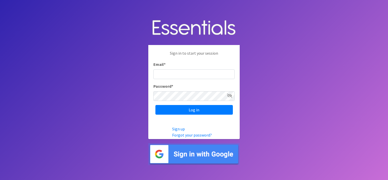
click at [215, 155] on img at bounding box center [193, 154] width 91 height 22
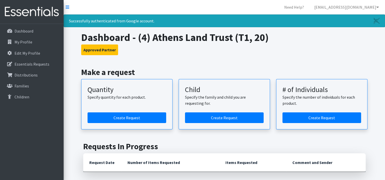
scroll to position [51, 0]
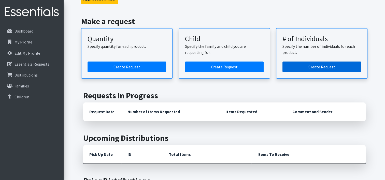
drag, startPoint x: 302, startPoint y: 67, endPoint x: 302, endPoint y: 64, distance: 3.0
click at [302, 66] on link "Create Request" at bounding box center [321, 67] width 79 height 11
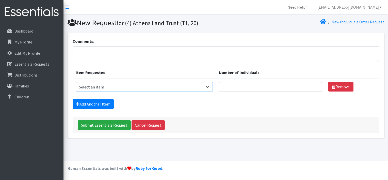
click at [212, 86] on select "Select an item A: Babies - Size 0 (Preemie) A: Babies - Size 01 (newborn) A: Ba…" at bounding box center [144, 87] width 137 height 10
select select "5613"
click at [76, 82] on select "Select an item A: Babies - Size 0 (Preemie) A: Babies - Size 01 (newborn) A: Ba…" at bounding box center [144, 87] width 137 height 10
click at [253, 87] on input "Number of Individuals" at bounding box center [270, 87] width 103 height 10
type input "3"
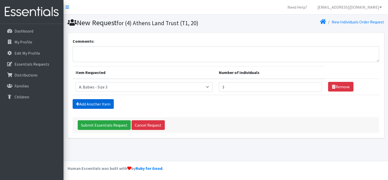
click at [103, 102] on link "Add Another Item" at bounding box center [93, 104] width 41 height 10
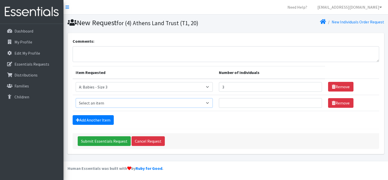
click at [207, 102] on select "Select an item A: Babies - Size 0 (Preemie) A: Babies - Size 01 (newborn) A: Ba…" at bounding box center [144, 103] width 137 height 10
click at [76, 98] on select "Select an item A: Babies - Size 0 (Preemie) A: Babies - Size 01 (newborn) A: Ba…" at bounding box center [144, 103] width 137 height 10
drag, startPoint x: 206, startPoint y: 101, endPoint x: 203, endPoint y: 98, distance: 4.7
click at [206, 101] on select "Select an item A: Babies - Size 0 (Preemie) A: Babies - Size 01 (newborn) A: Ba…" at bounding box center [144, 103] width 137 height 10
select select "5616"
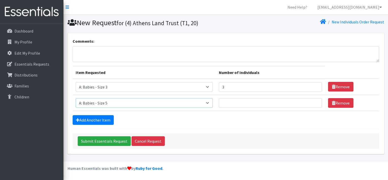
click at [76, 98] on select "Select an item A: Babies - Size 0 (Preemie) A: Babies - Size 01 (newborn) A: Ba…" at bounding box center [144, 103] width 137 height 10
click at [242, 102] on input "Number of Individuals" at bounding box center [270, 103] width 103 height 10
type input "4"
click at [89, 117] on link "Add Another Item" at bounding box center [93, 120] width 41 height 10
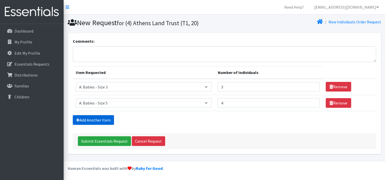
scroll to position [12, 0]
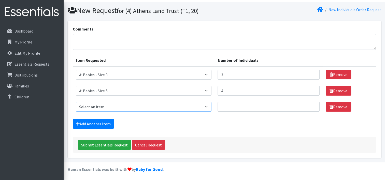
click at [131, 110] on select "Select an item A: Babies - Size 0 (Preemie) A: Babies - Size 01 (newborn) A: Ba…" at bounding box center [144, 107] width 136 height 10
select select "5617"
click at [76, 102] on select "Select an item A: Babies - Size 0 (Preemie) A: Babies - Size 01 (newborn) A: Ba…" at bounding box center [144, 107] width 136 height 10
click at [252, 107] on input "Number of Individuals" at bounding box center [268, 107] width 102 height 10
type input "6"
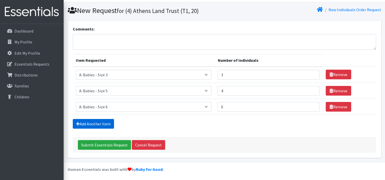
click at [101, 120] on link "Add Another Item" at bounding box center [93, 124] width 41 height 10
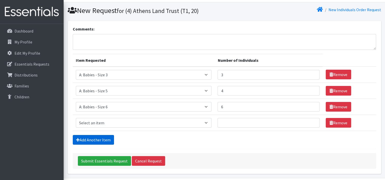
scroll to position [28, 0]
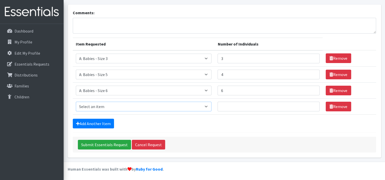
click at [104, 106] on select "Select an item A: Babies - Size 0 (Preemie) A: Babies - Size 01 (newborn) A: Ba…" at bounding box center [144, 107] width 136 height 10
select select "5599"
click at [76, 102] on select "Select an item A: Babies - Size 0 (Preemie) A: Babies - Size 01 (newborn) A: Ba…" at bounding box center [144, 107] width 136 height 10
click at [232, 107] on input "Number of Individuals" at bounding box center [268, 107] width 102 height 10
type input "4"
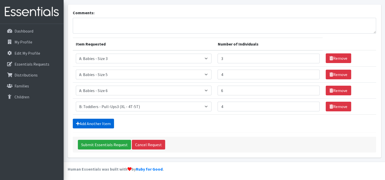
click at [102, 124] on link "Add Another Item" at bounding box center [93, 124] width 41 height 10
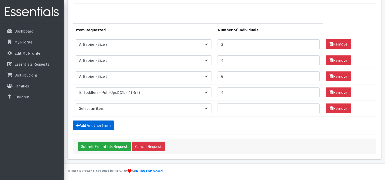
scroll to position [44, 0]
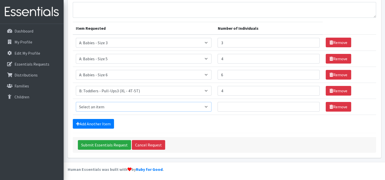
click at [201, 108] on select "Select an item A: Babies - Size 0 (Preemie) A: Babies - Size 01 (newborn) A: Ba…" at bounding box center [144, 107] width 136 height 10
select select "5598"
click at [76, 102] on select "Select an item A: Babies - Size 0 (Preemie) A: Babies - Size 01 (newborn) A: Ba…" at bounding box center [144, 107] width 136 height 10
click at [242, 108] on input "Number of Individuals" at bounding box center [268, 107] width 102 height 10
type input "3"
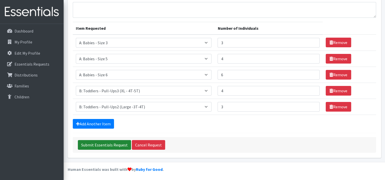
click at [120, 144] on input "Submit Essentials Request" at bounding box center [104, 145] width 53 height 10
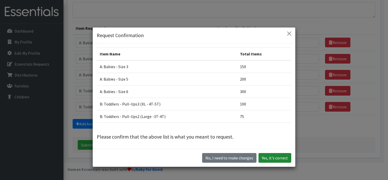
click at [280, 158] on button "Yes, it's correct" at bounding box center [275, 158] width 33 height 10
